Goal: Transaction & Acquisition: Purchase product/service

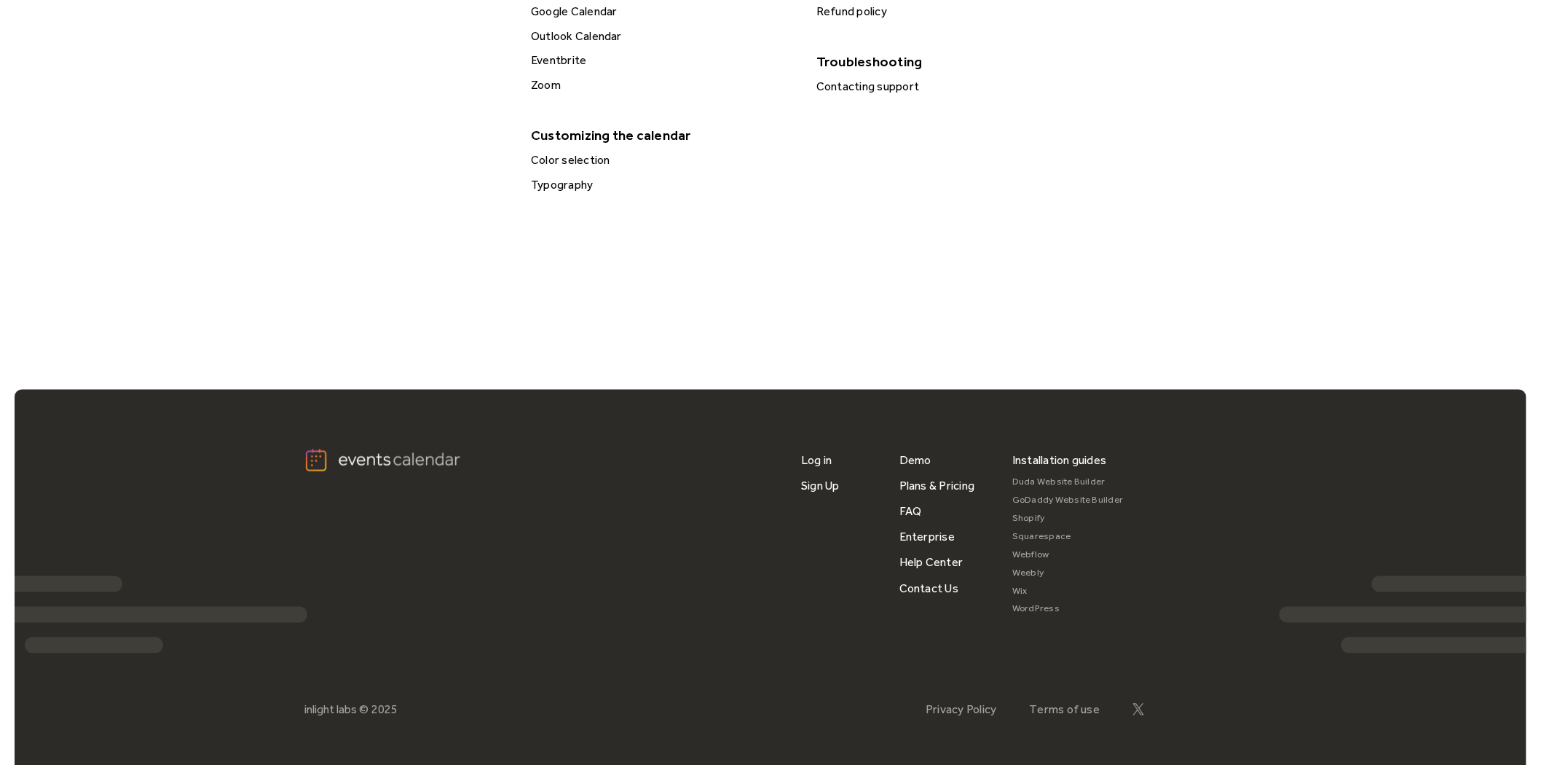
scroll to position [850, 0]
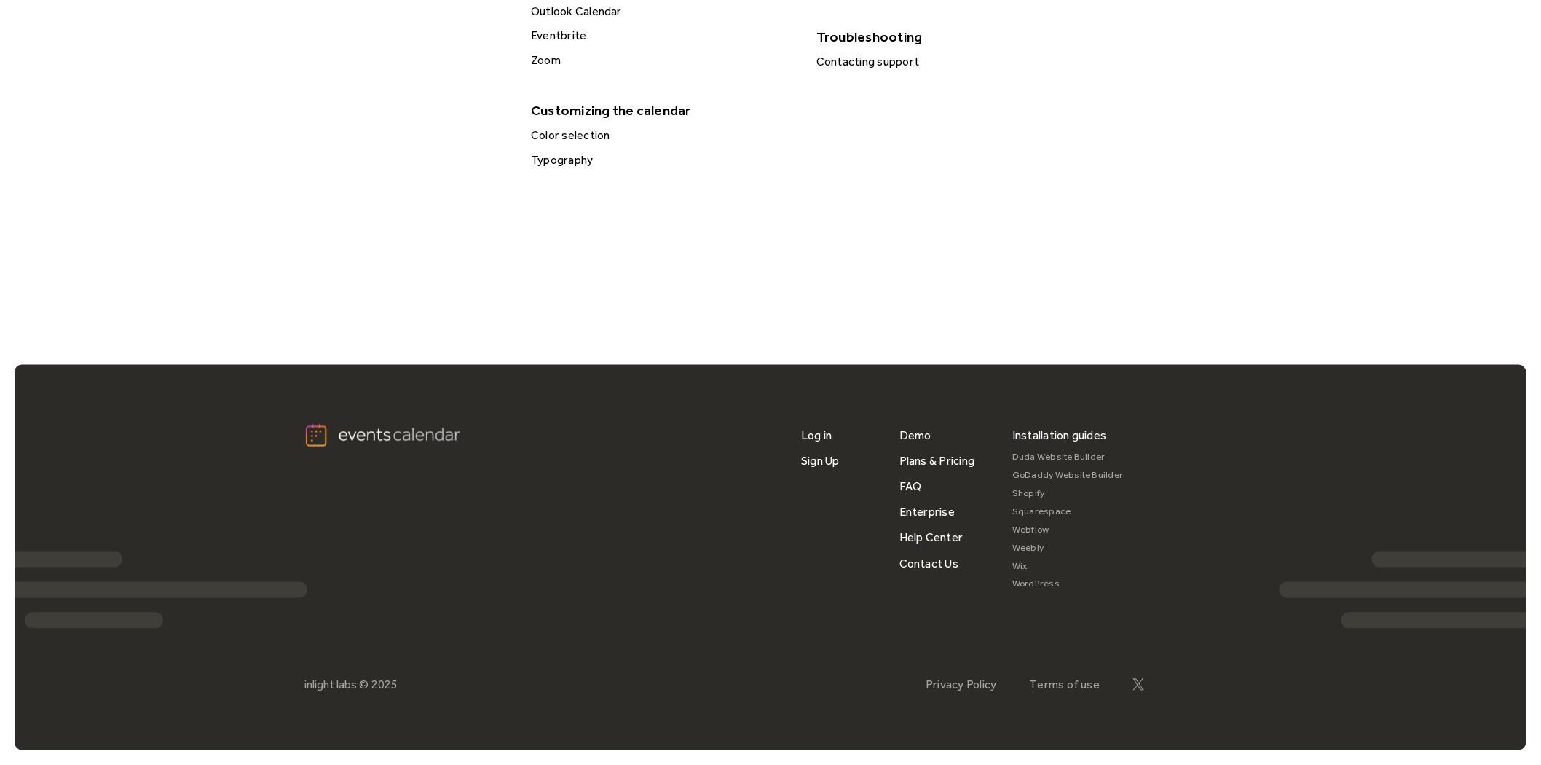
click at [1018, 568] on link "Wix" at bounding box center [1067, 567] width 111 height 18
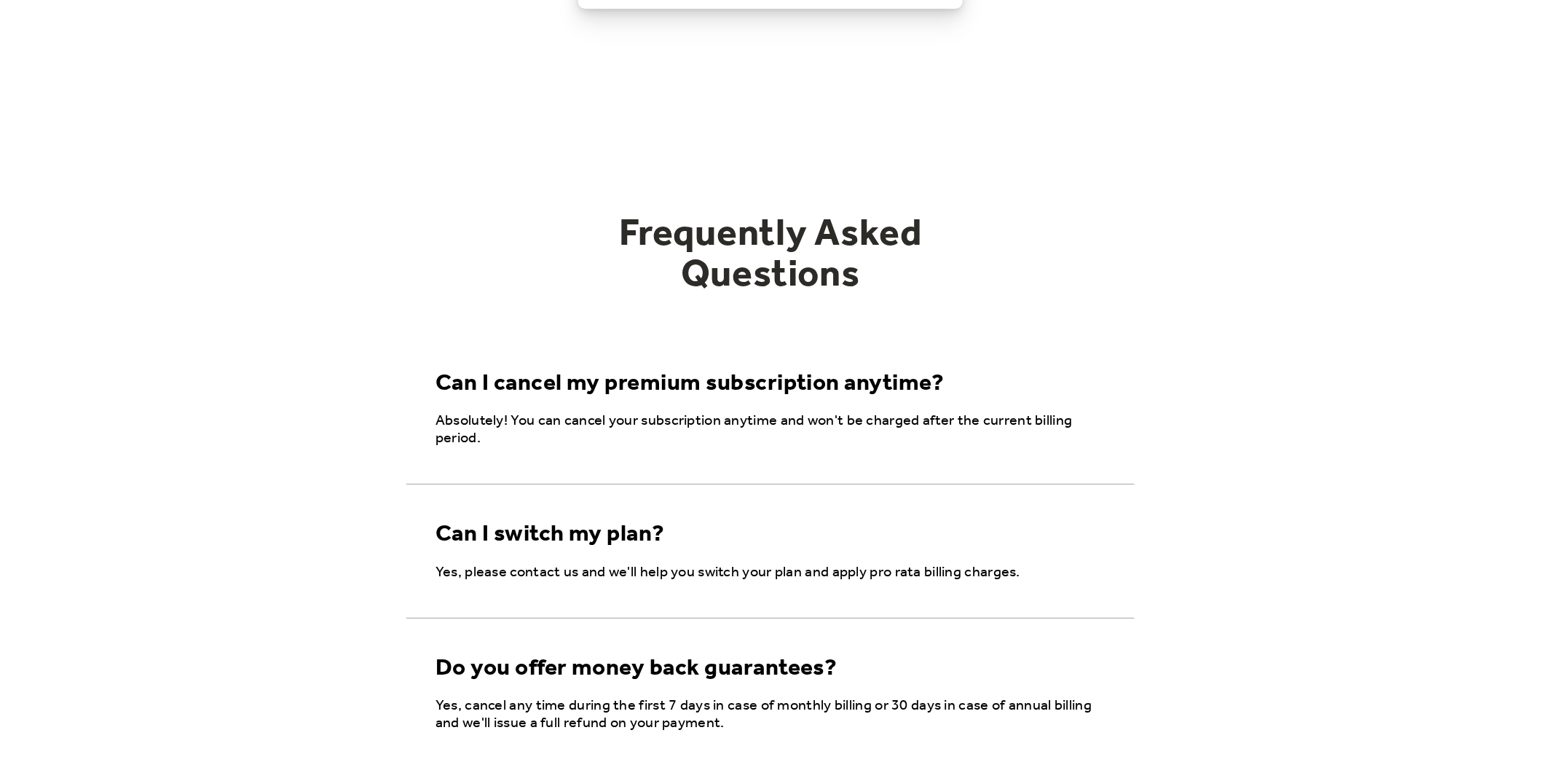
scroll to position [670, 0]
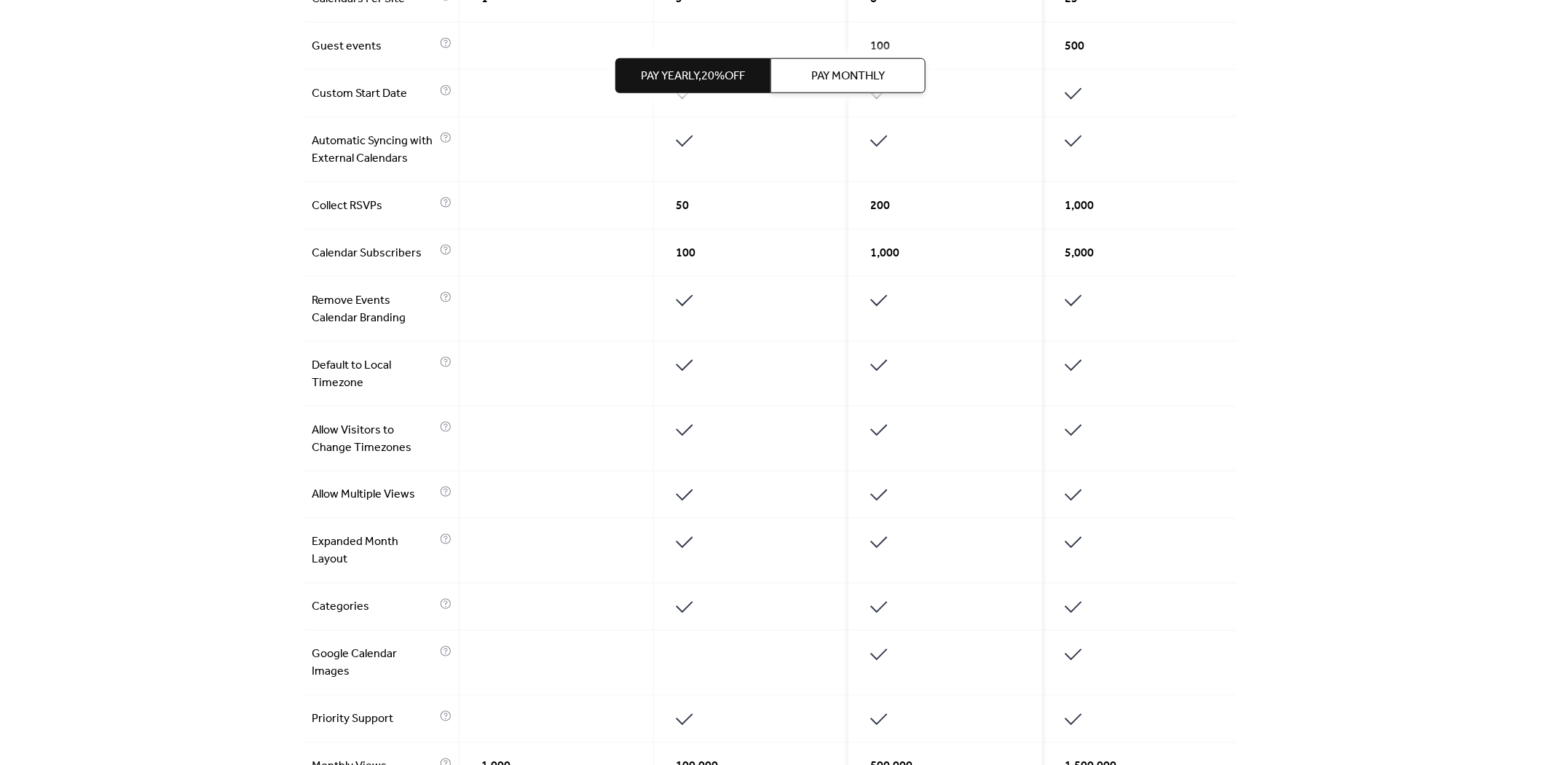
click at [253, 385] on div "Get the best of your Events Calendar Pay Yearly, 20% off Pay Monthly Free $ 0 S…" at bounding box center [770, 234] width 1541 height 1676
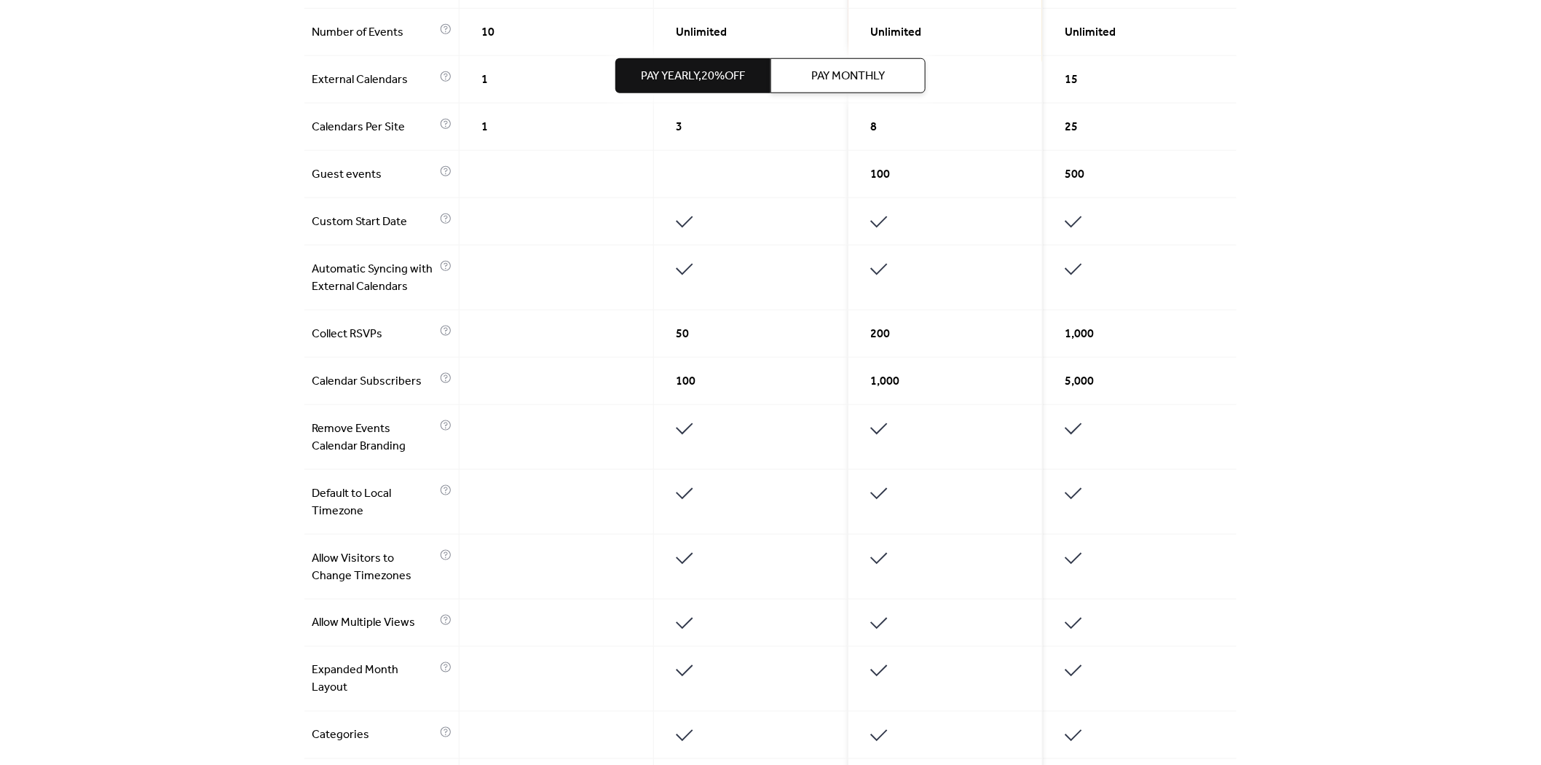
scroll to position [508, 0]
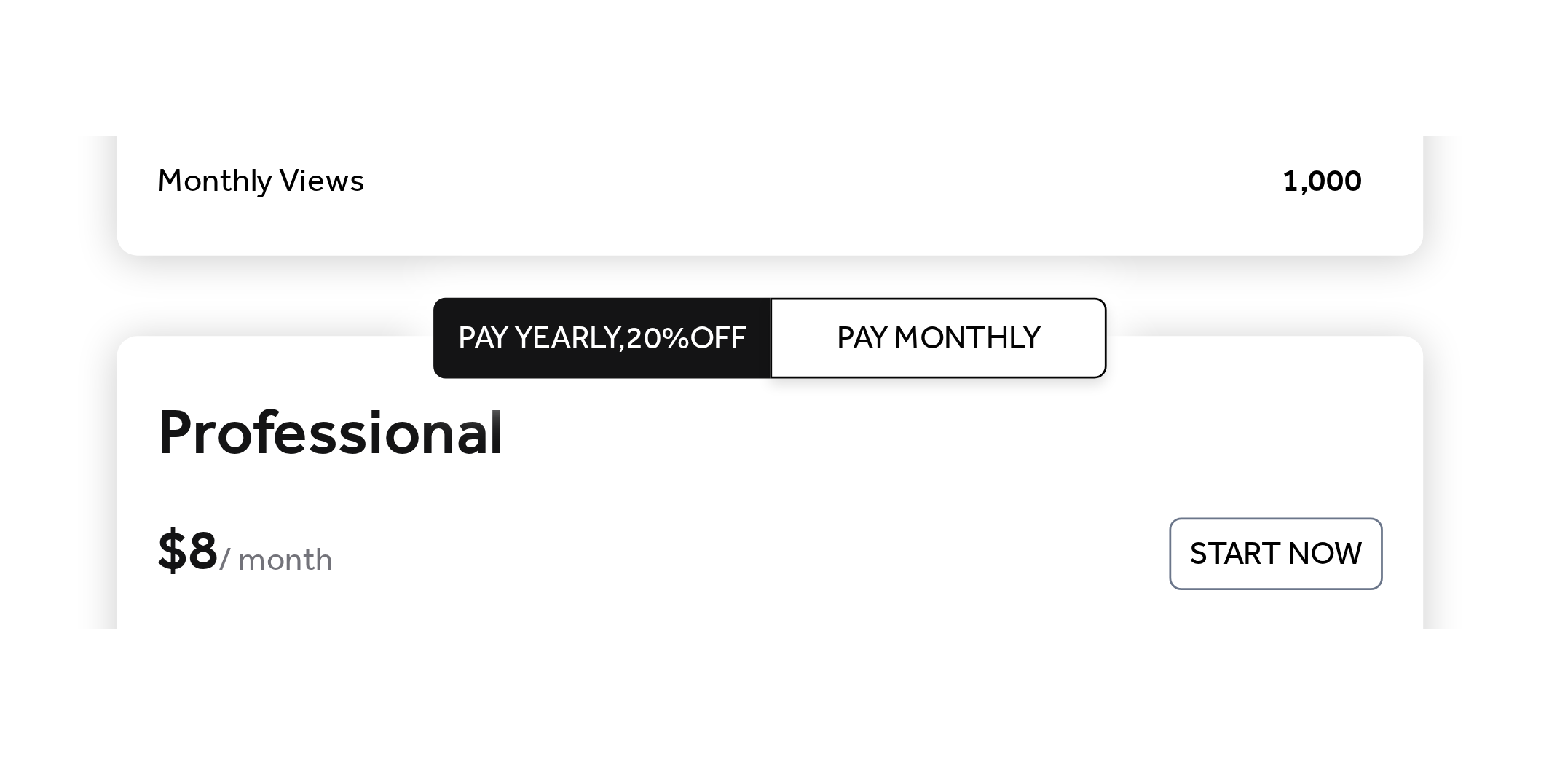
scroll to position [510, 0]
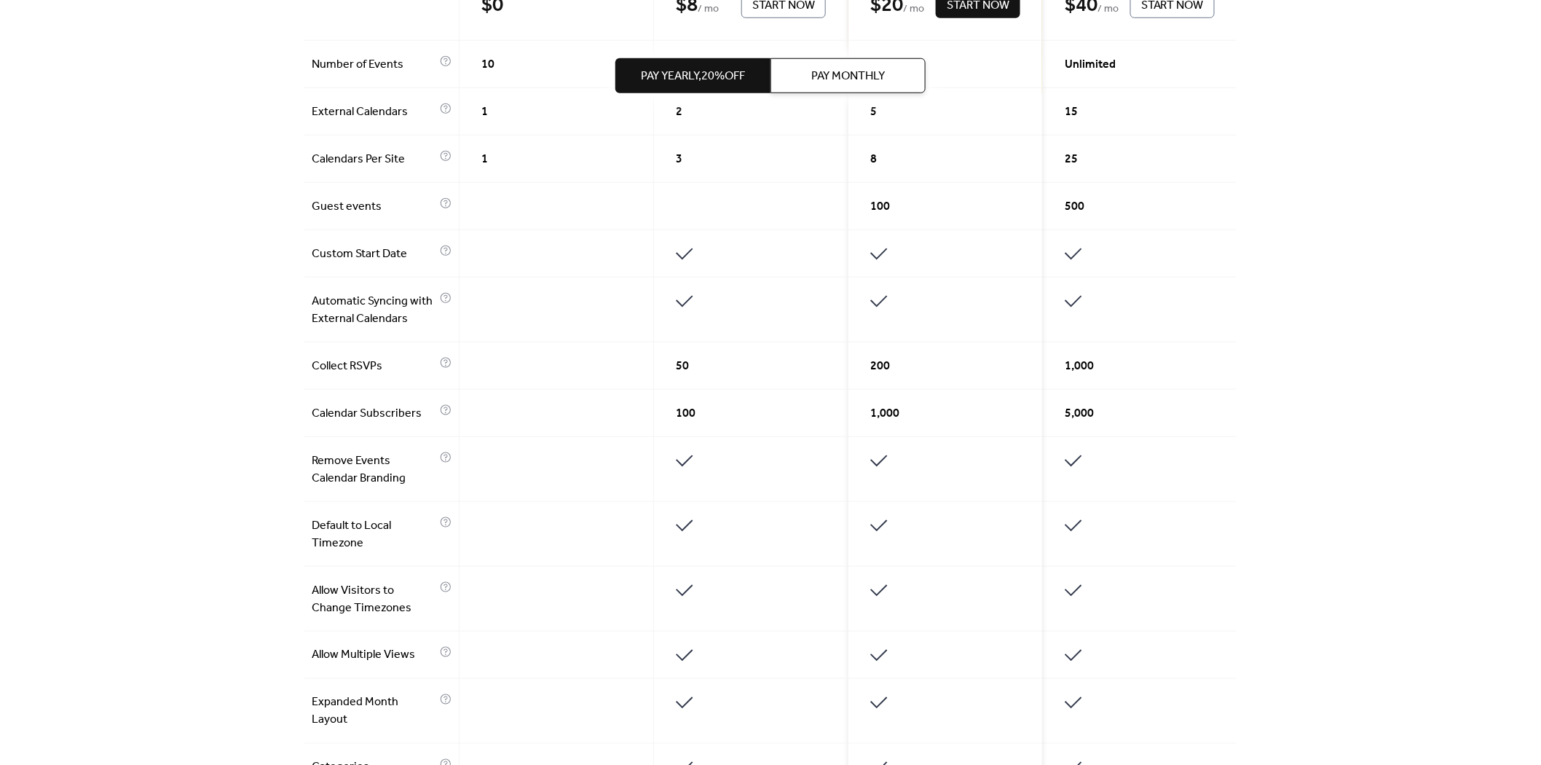
click at [556, 177] on div at bounding box center [557, 365] width 194 height 47
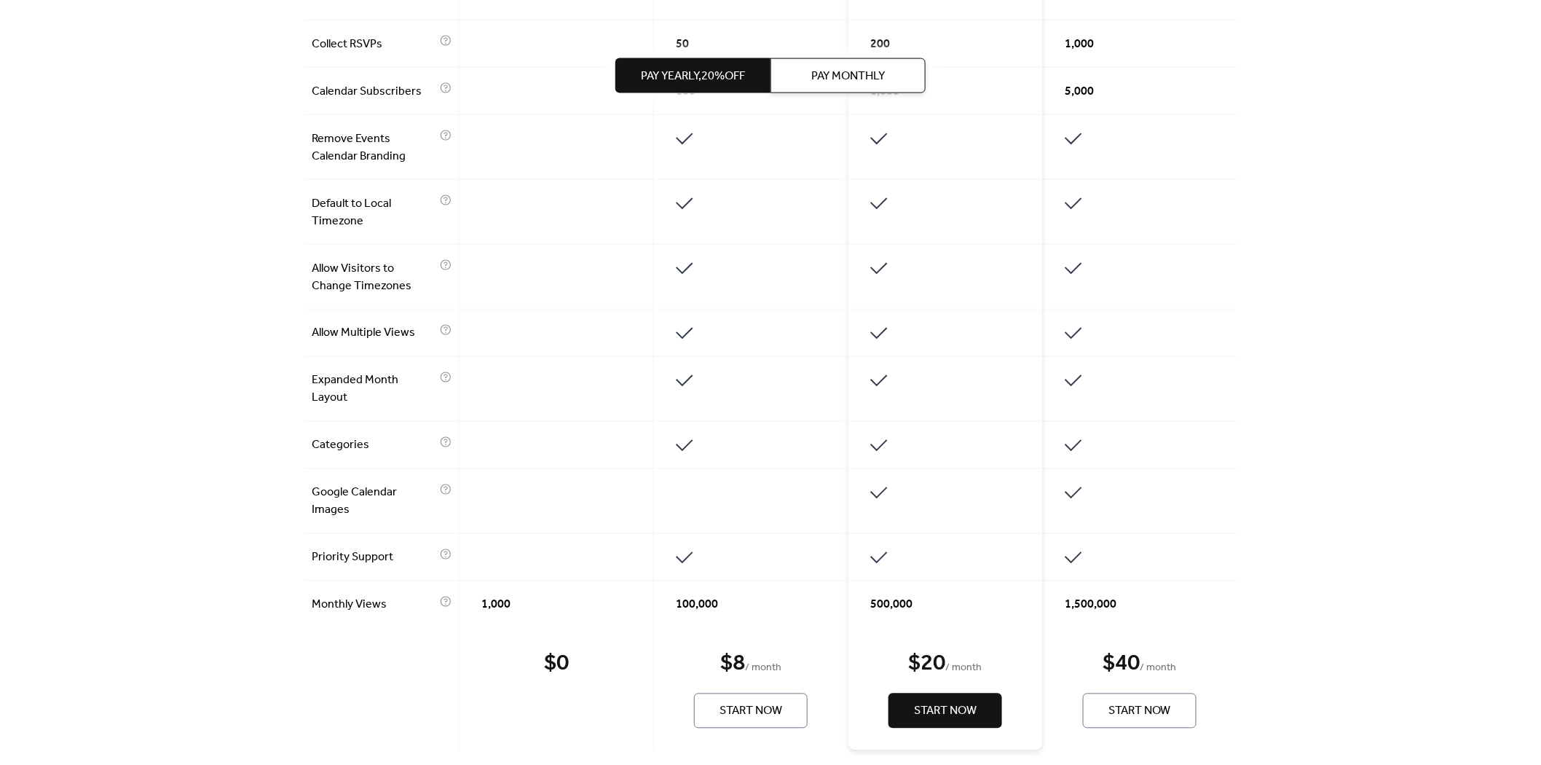
scroll to position [752, 0]
